Goal: Browse casually

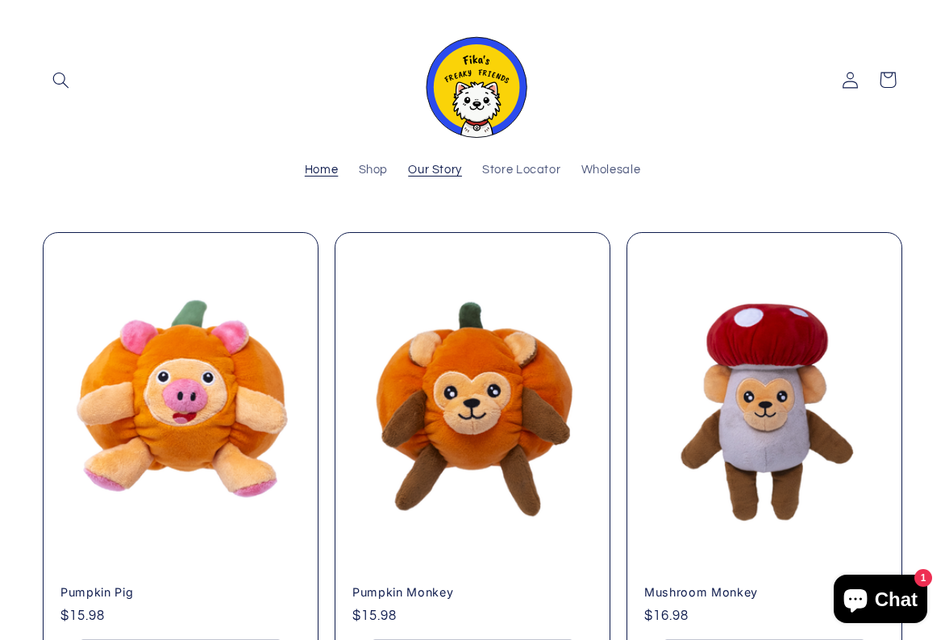
scroll to position [0, 945]
click at [419, 168] on span "Our Story" at bounding box center [435, 170] width 54 height 15
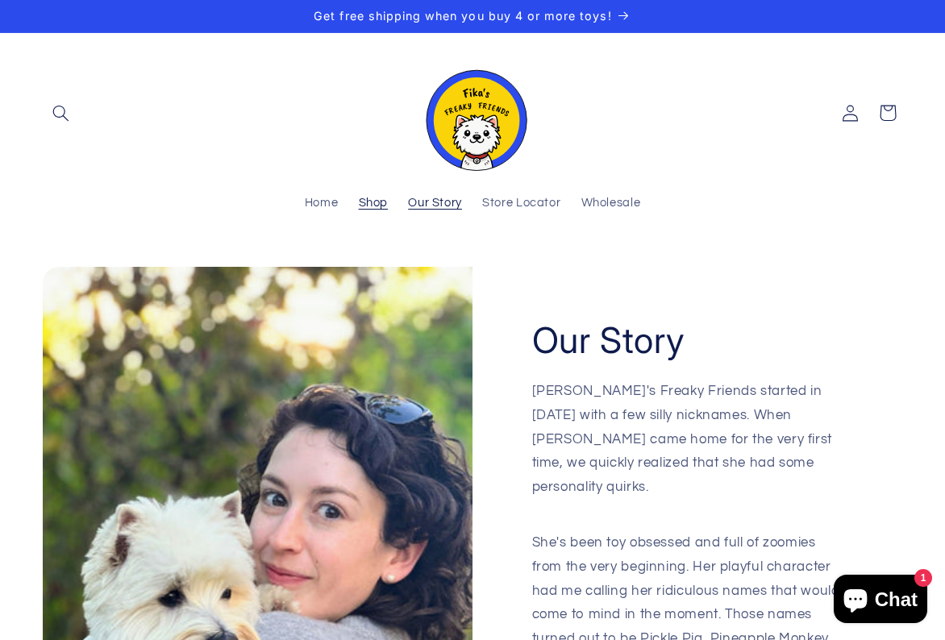
click at [371, 206] on span "Shop" at bounding box center [374, 203] width 30 height 15
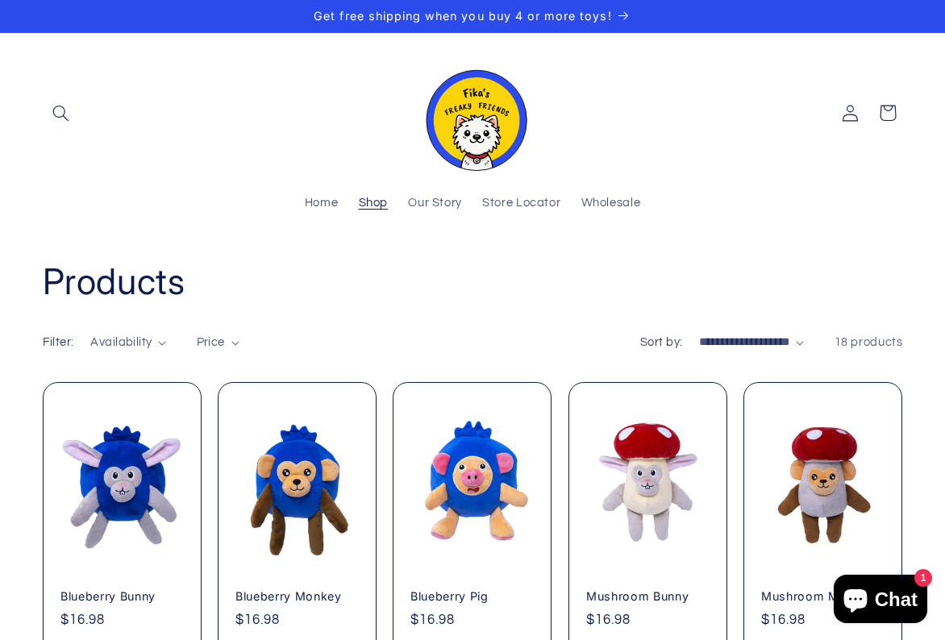
click at [472, 127] on img at bounding box center [472, 113] width 113 height 115
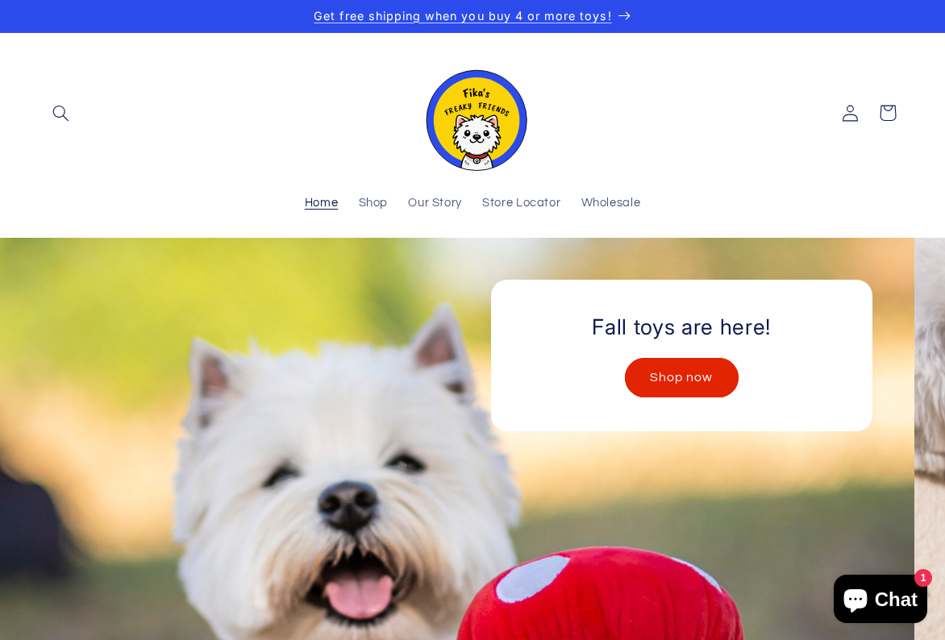
scroll to position [0, 10]
